Goal: Information Seeking & Learning: Learn about a topic

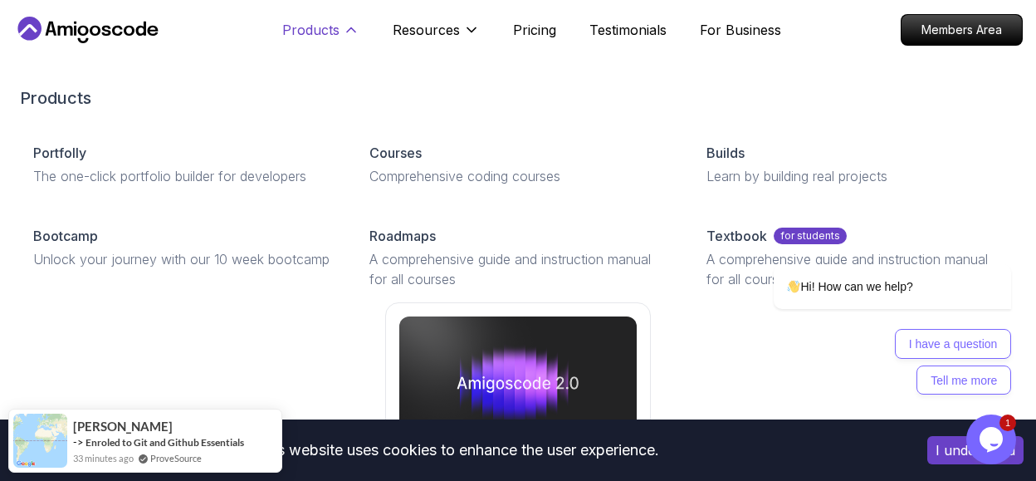
click at [342, 30] on button "Products" at bounding box center [320, 36] width 77 height 33
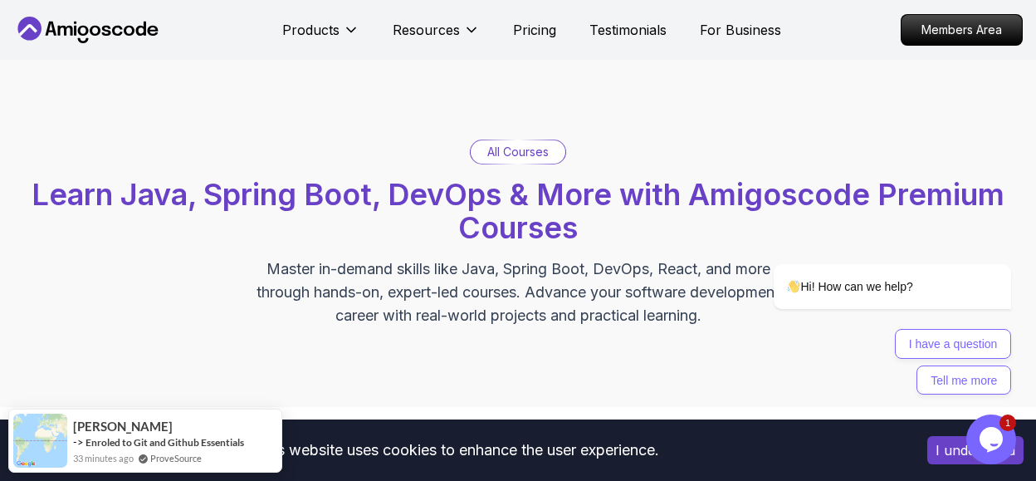
click at [526, 152] on p "All Courses" at bounding box center [517, 152] width 61 height 17
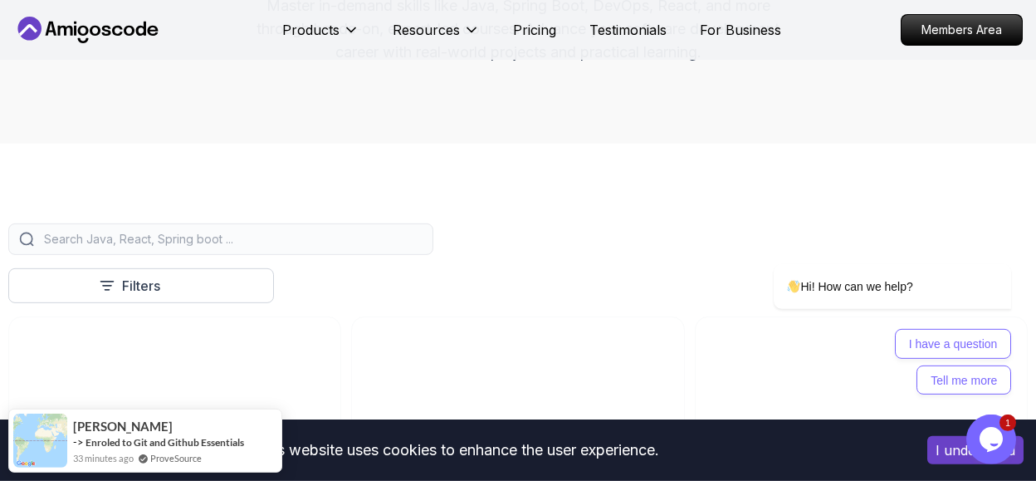
scroll to position [437, 0]
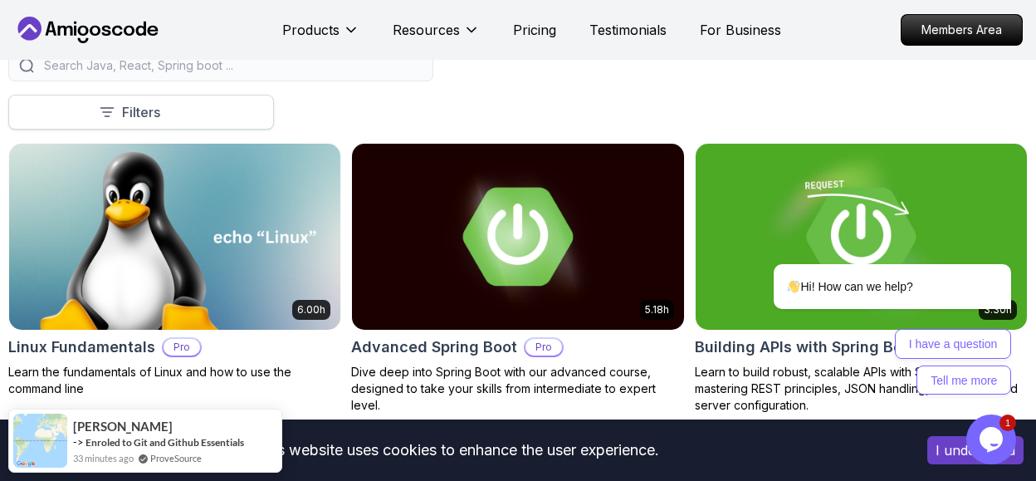
click at [102, 105] on icon at bounding box center [107, 112] width 17 height 17
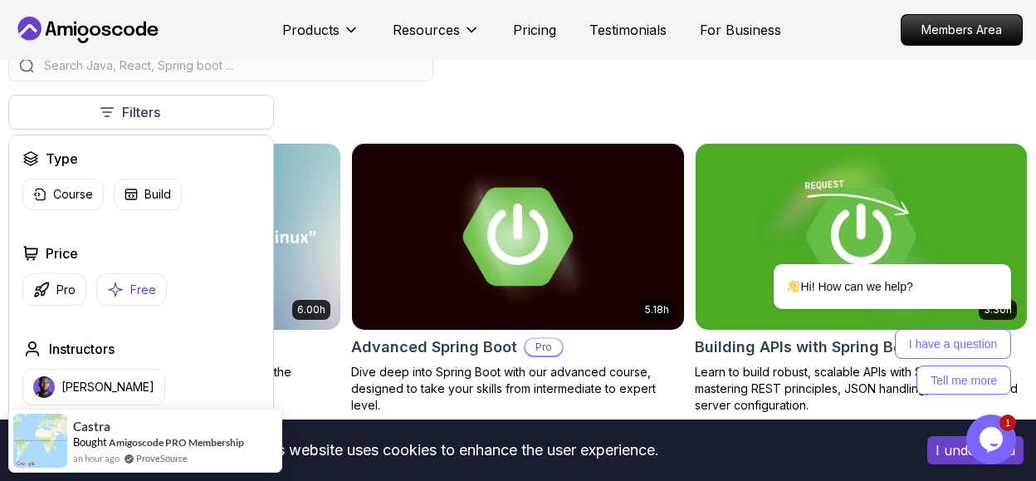
click at [147, 290] on p "Free" at bounding box center [143, 289] width 26 height 17
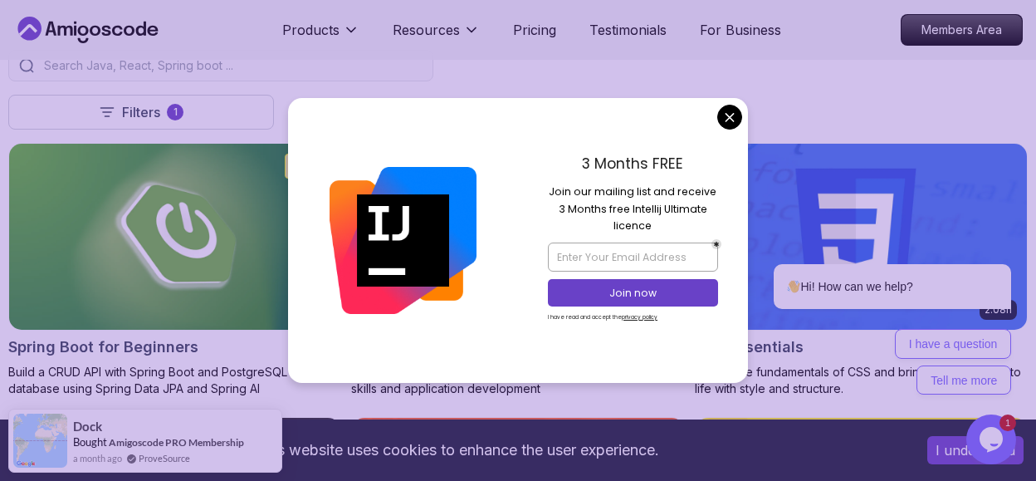
scroll to position [524, 0]
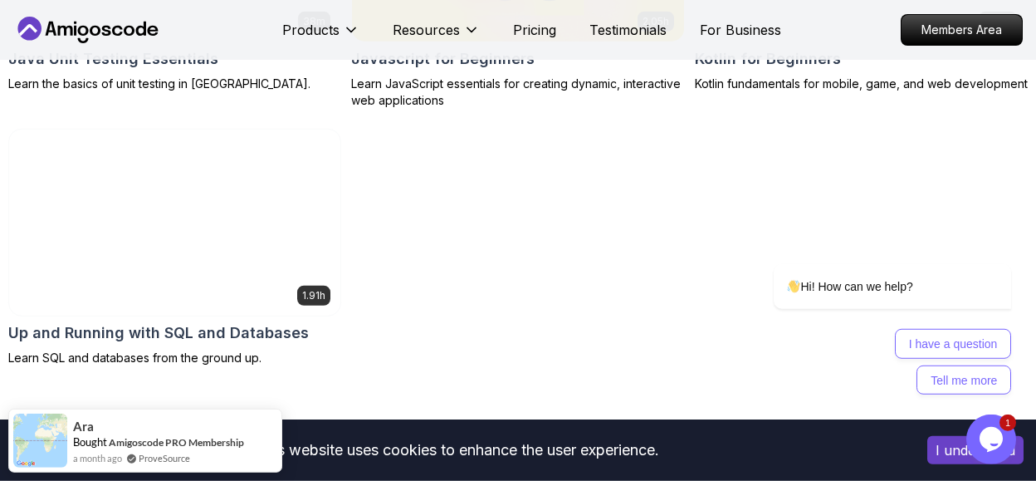
scroll to position [1311, 0]
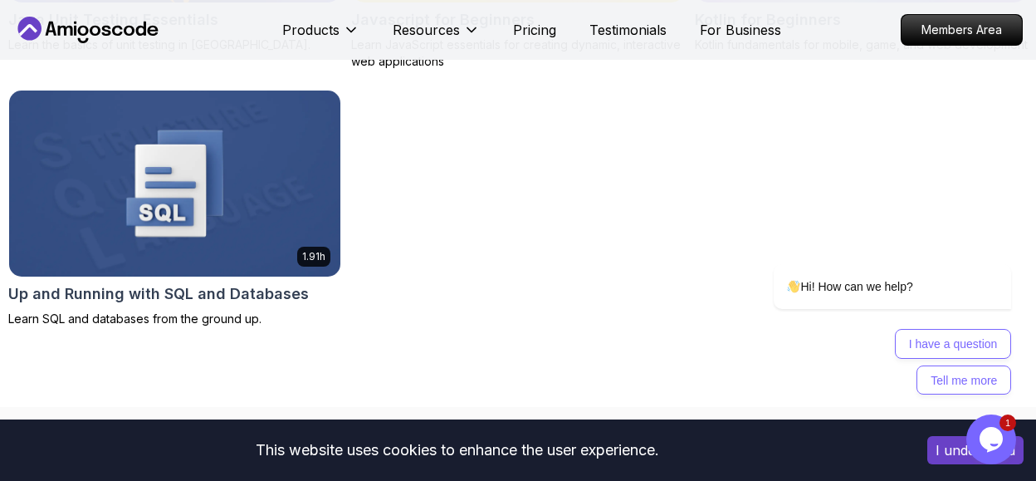
click at [297, 143] on img at bounding box center [175, 183] width 348 height 195
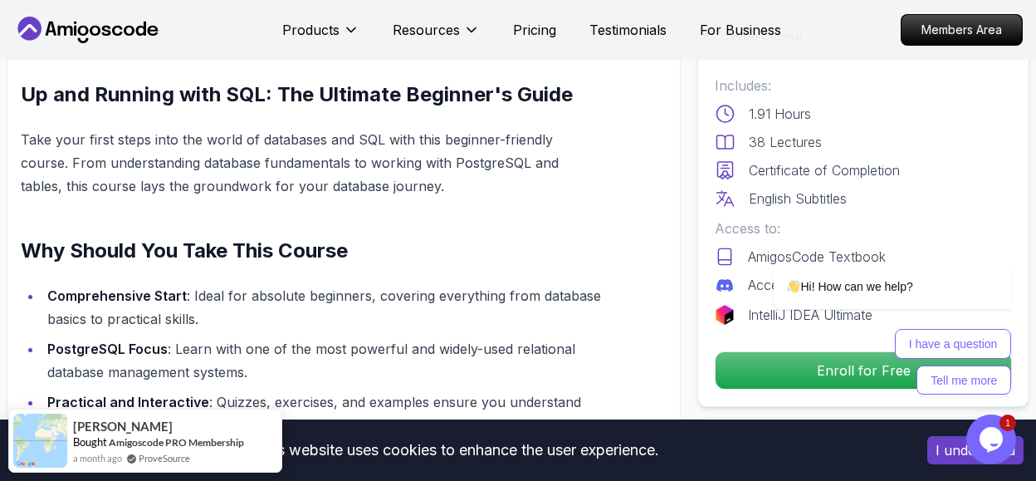
scroll to position [699, 0]
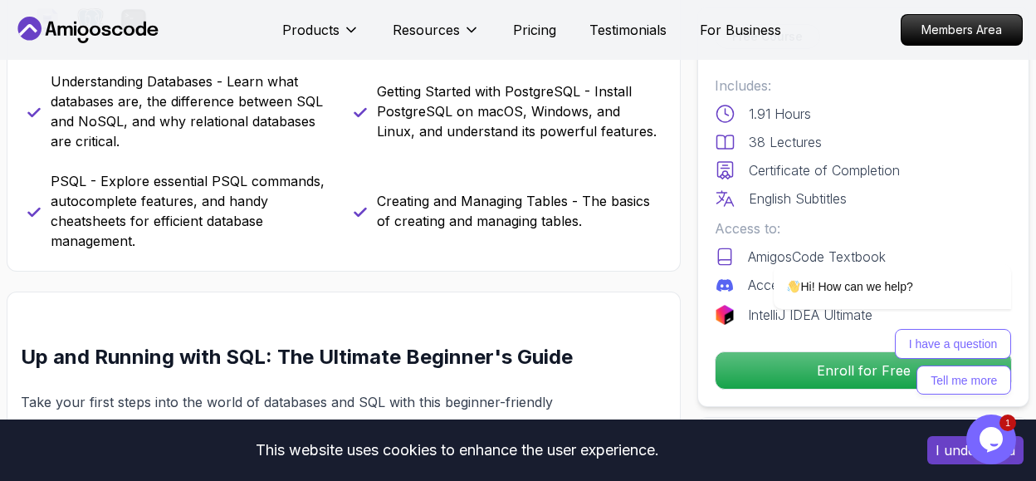
click at [268, 188] on p "PSQL - Explore essential PSQL commands, autocomplete features, and handy cheats…" at bounding box center [192, 211] width 283 height 80
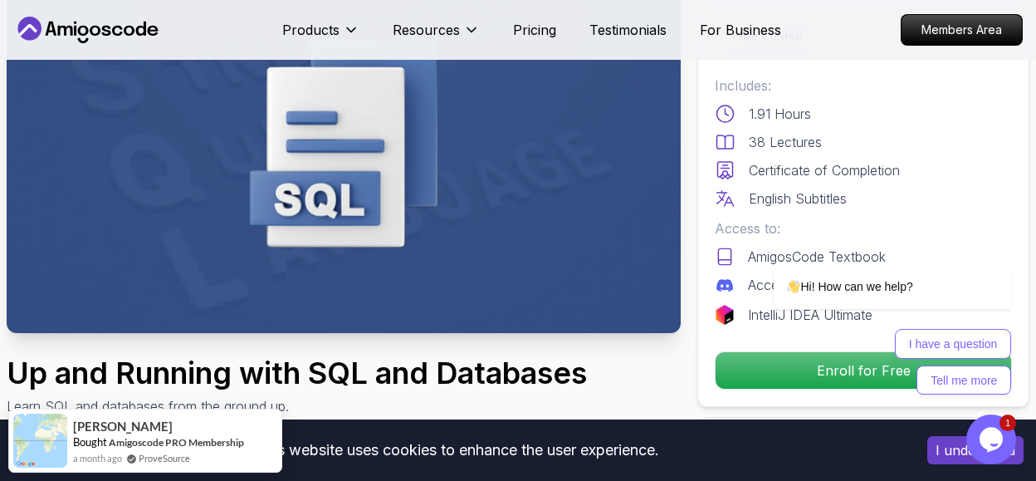
scroll to position [174, 0]
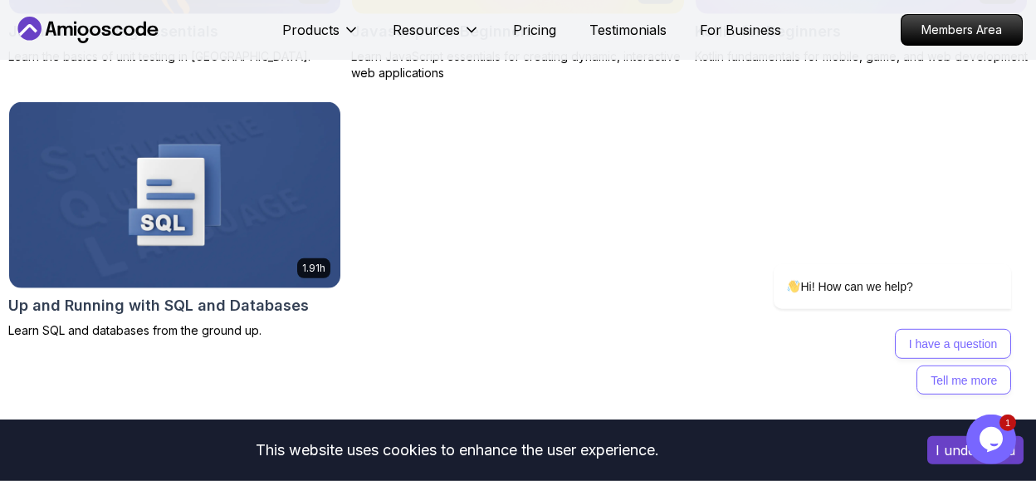
scroll to position [1310, 0]
